Goal: Task Accomplishment & Management: Manage account settings

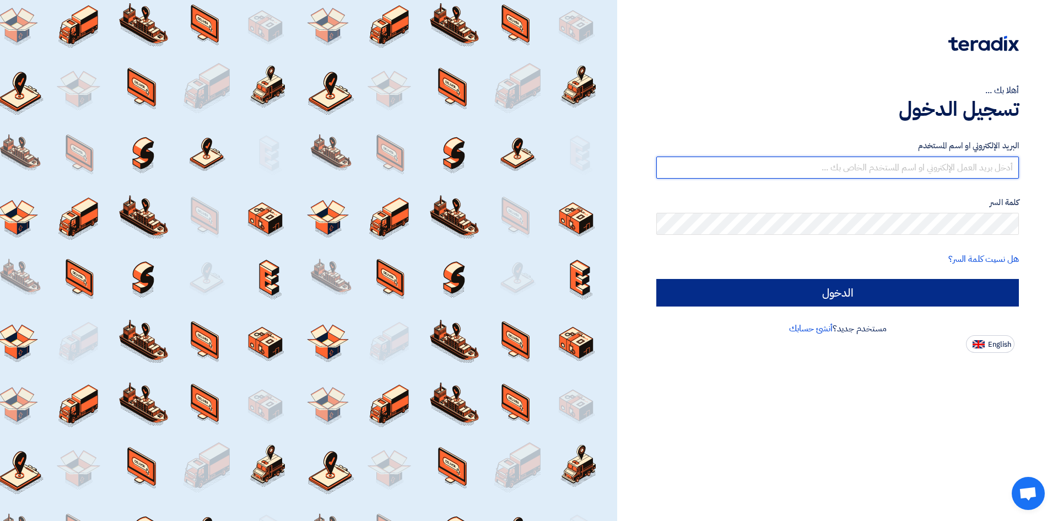
type input "[EMAIL_ADDRESS][DOMAIN_NAME]"
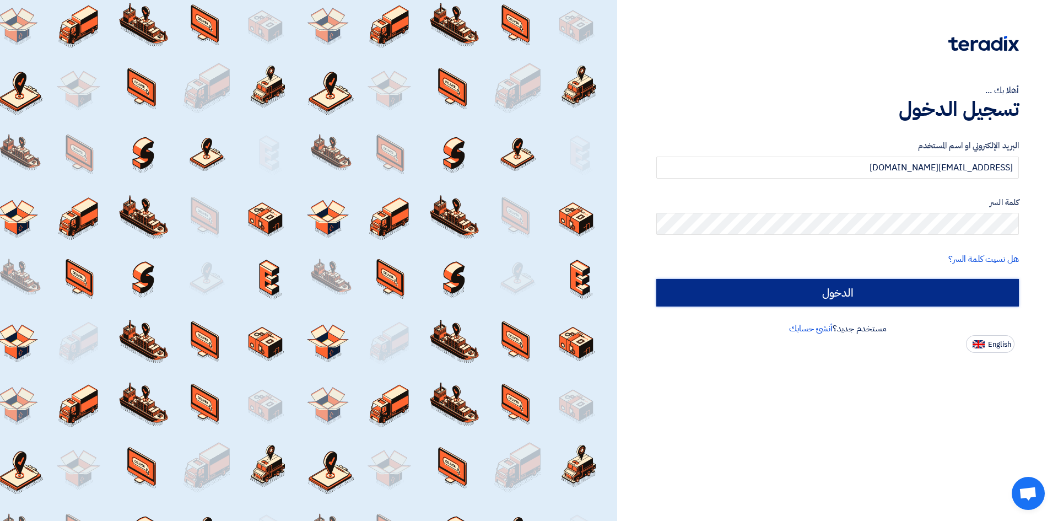
click at [960, 287] on input "الدخول" at bounding box center [837, 293] width 363 height 28
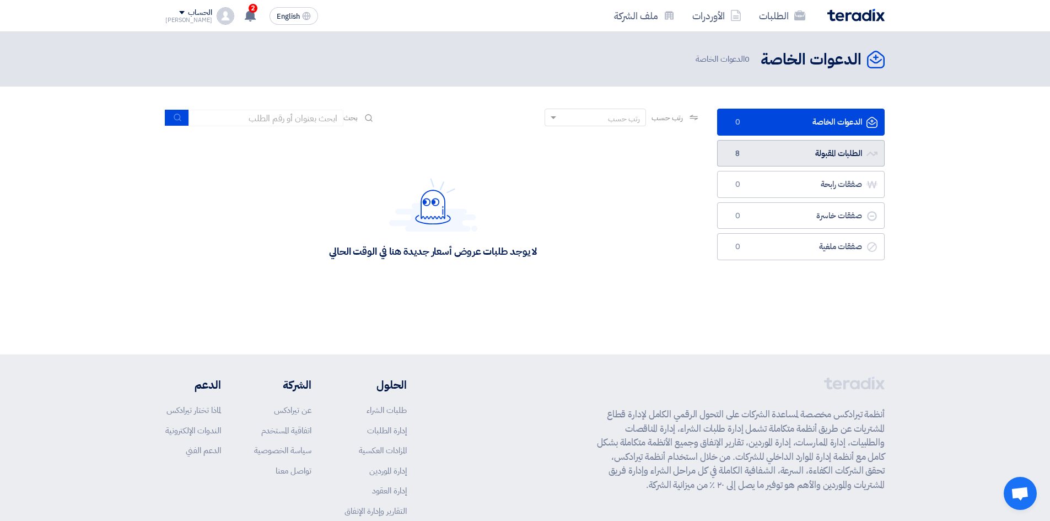
click at [742, 159] on link "الطلبات المقبولة الطلبات المقبولة 8" at bounding box center [801, 153] width 168 height 27
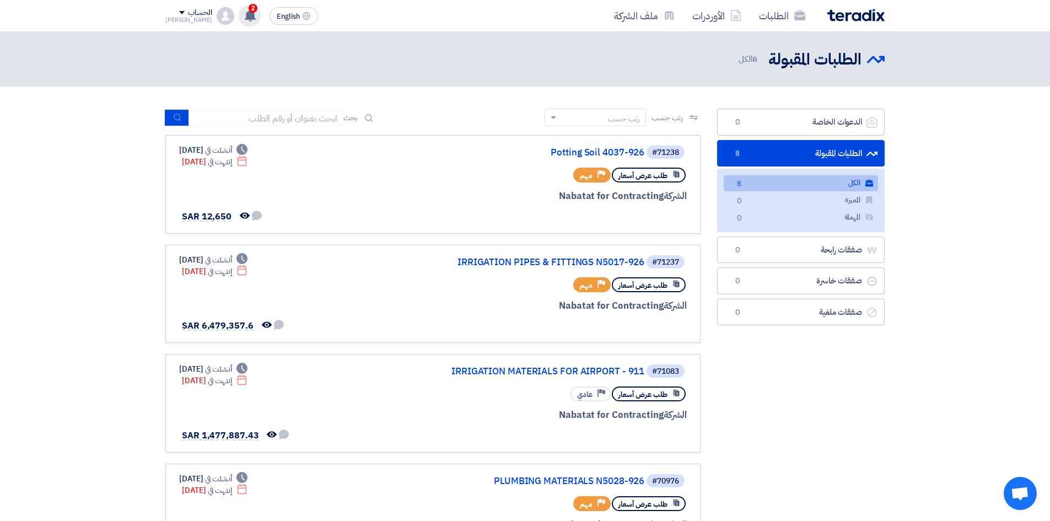
click at [244, 16] on icon at bounding box center [250, 15] width 12 height 12
